Goal: Browse casually

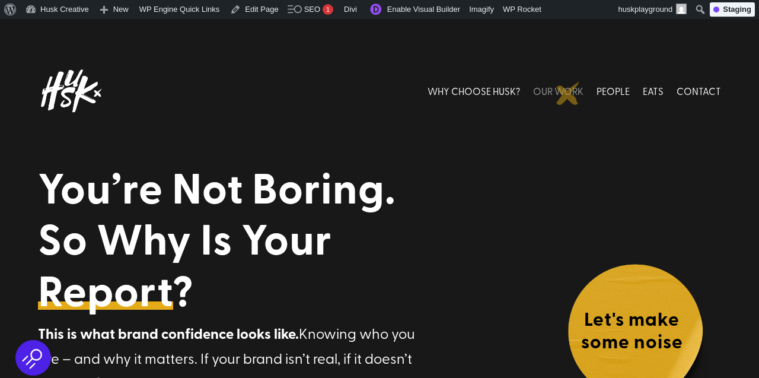
click at [568, 93] on link "OUR WORK" at bounding box center [558, 91] width 50 height 53
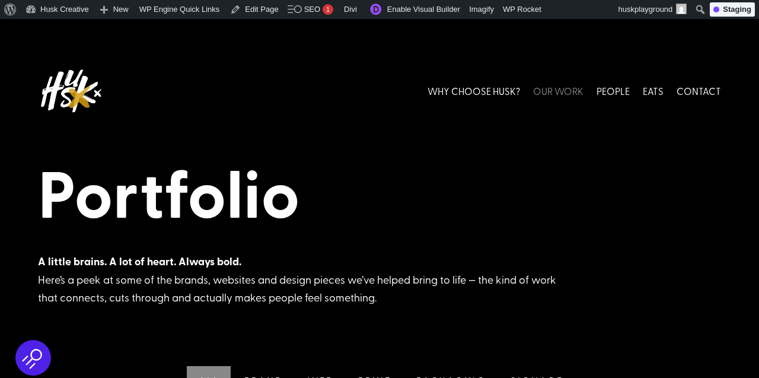
click at [80, 96] on img at bounding box center [70, 91] width 65 height 53
click at [484, 87] on link "WHY CHOOSE HUSK?" at bounding box center [473, 91] width 92 height 53
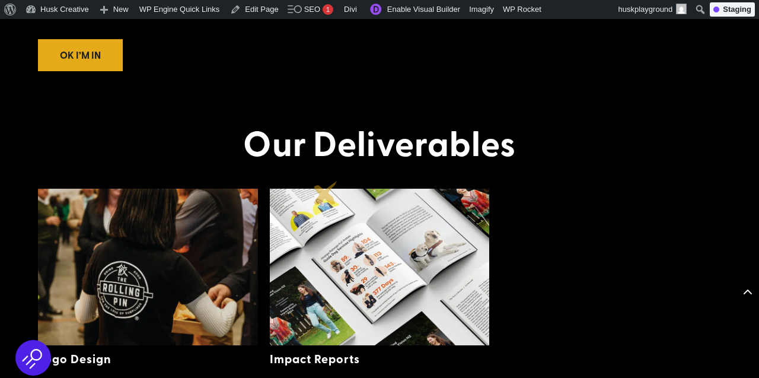
scroll to position [1767, 0]
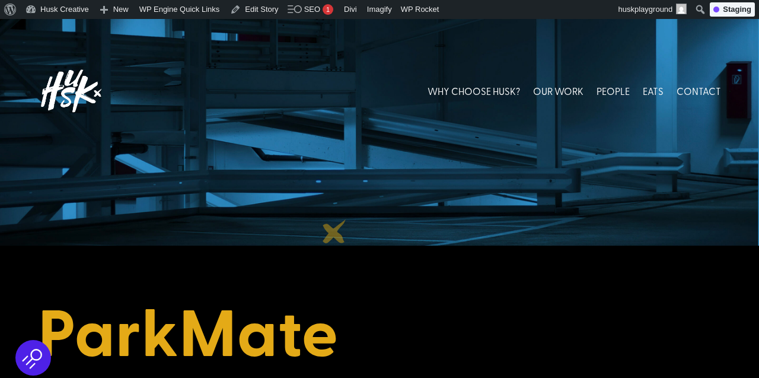
click at [334, 231] on div at bounding box center [379, 132] width 759 height 226
click at [69, 79] on img at bounding box center [70, 91] width 65 height 53
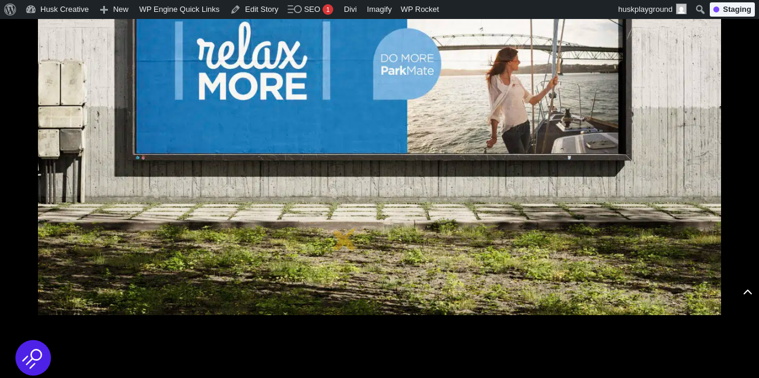
scroll to position [1686, 0]
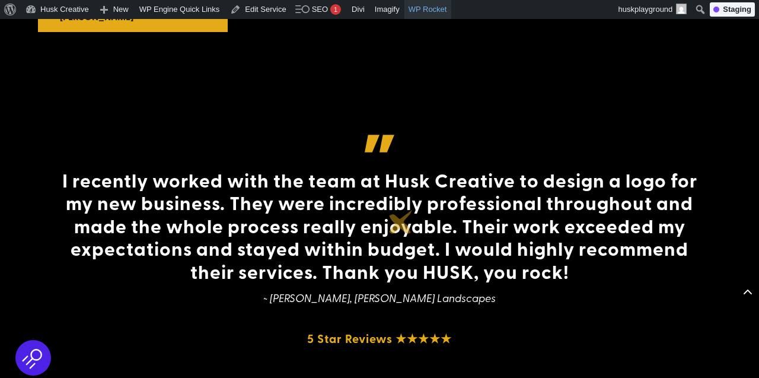
scroll to position [4191, 0]
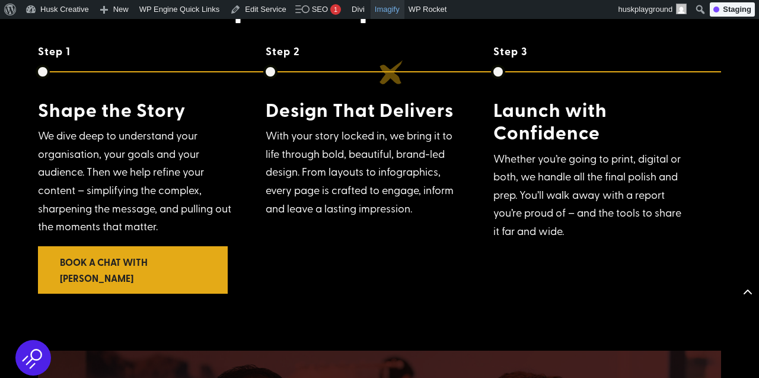
scroll to position [3682, 0]
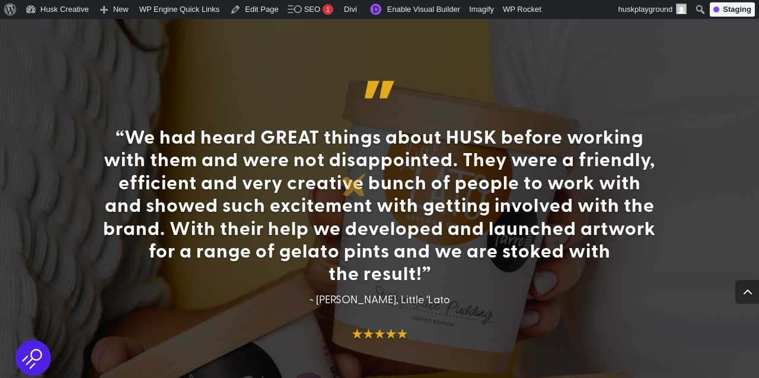
scroll to position [2656, 0]
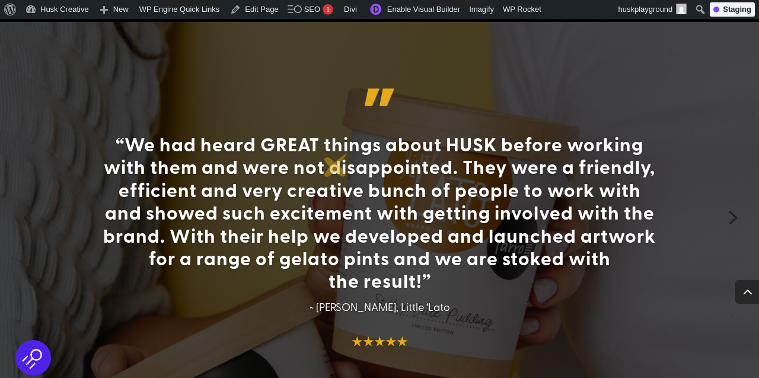
click at [334, 152] on h4 "“We had heard GREAT things about HUSK before working with them and were not dis…" at bounding box center [379, 214] width 561 height 165
click at [397, 60] on div "“We had heard GREAT things about HUSK before working with them and were not dis…" at bounding box center [379, 216] width 667 height 366
click at [708, 235] on div "“We had heard GREAT things about HUSK before working with them and were not dis…" at bounding box center [379, 216] width 667 height 366
click at [567, 340] on h5 "★★★★★" at bounding box center [379, 344] width 561 height 20
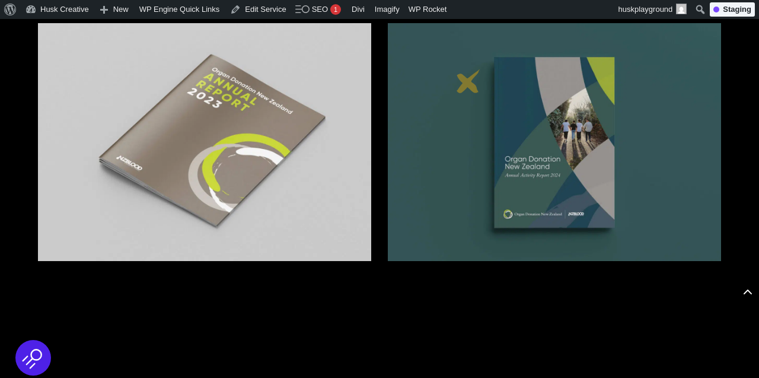
scroll to position [3038, 0]
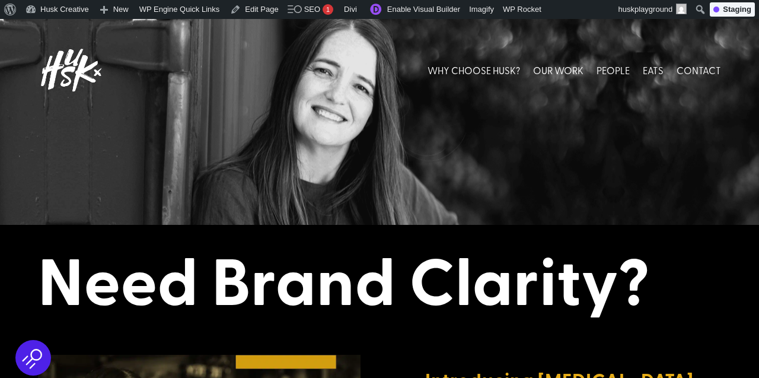
scroll to position [14, 0]
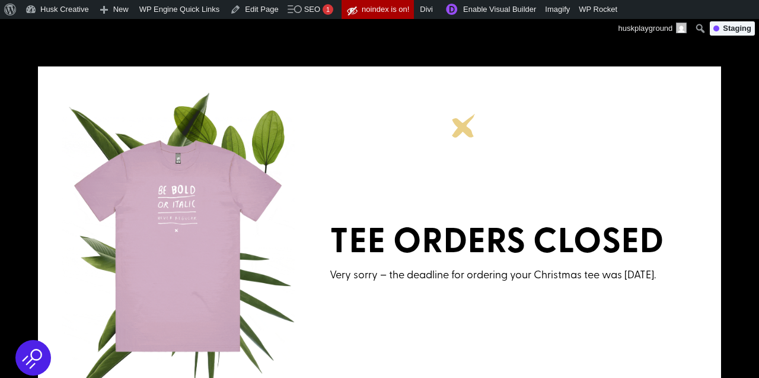
scroll to position [201, 0]
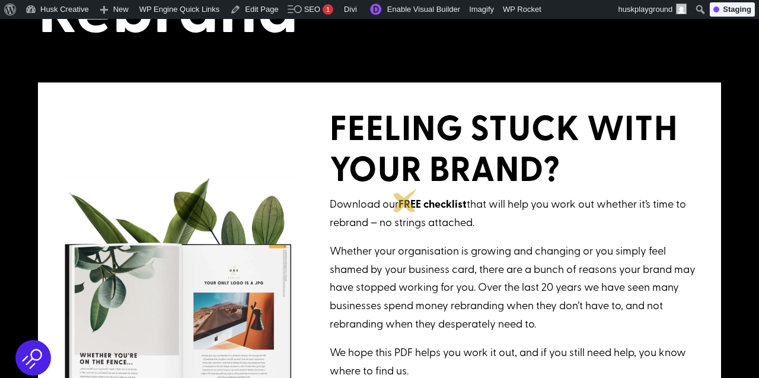
scroll to position [172, 0]
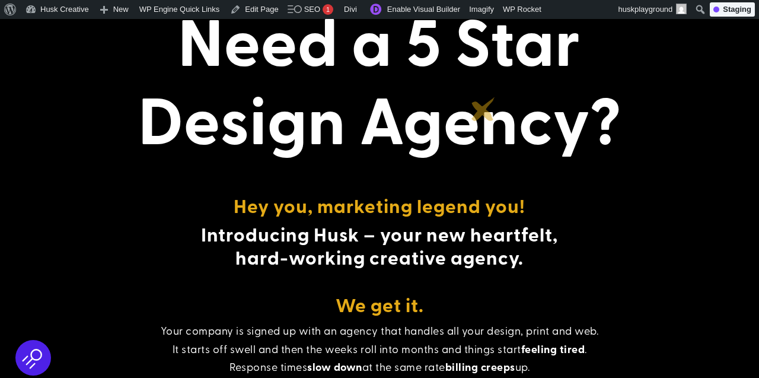
scroll to position [281, 0]
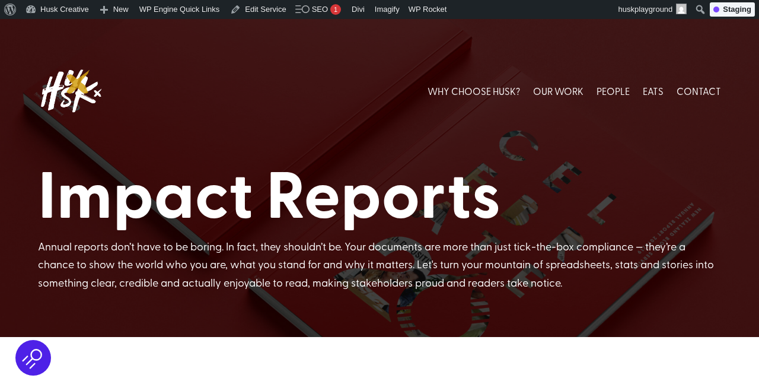
click at [78, 82] on img at bounding box center [70, 91] width 65 height 53
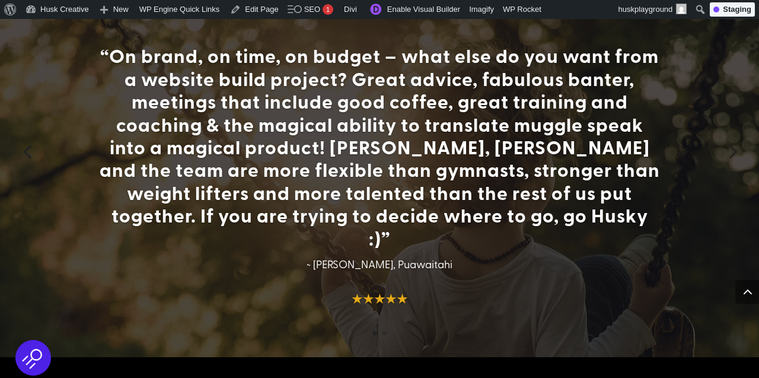
scroll to position [2745, 0]
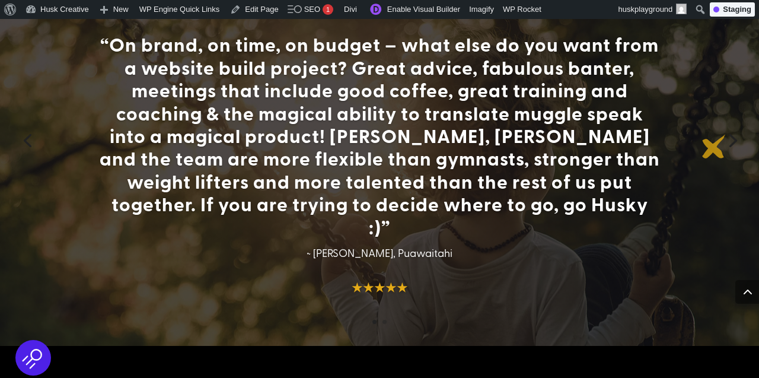
click at [714, 146] on div "“On brand, on time, on budget – what else do you want from a website build proj…" at bounding box center [379, 140] width 759 height 412
click at [734, 133] on link "Next" at bounding box center [731, 139] width 28 height 28
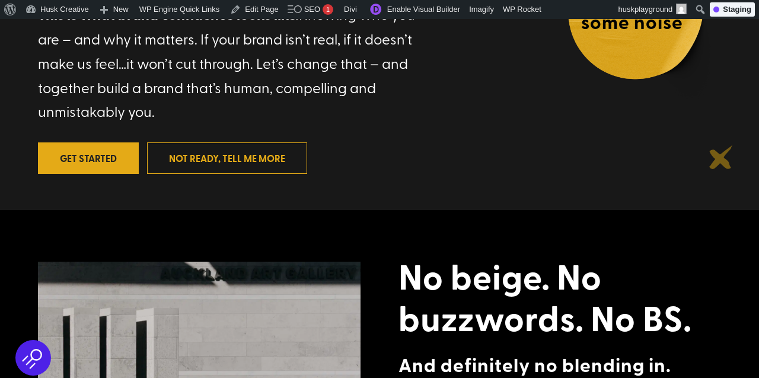
scroll to position [0, 0]
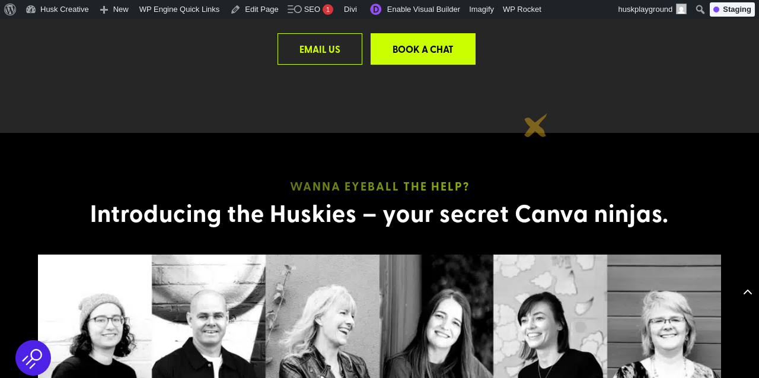
scroll to position [1168, 0]
